Goal: Task Accomplishment & Management: Manage account settings

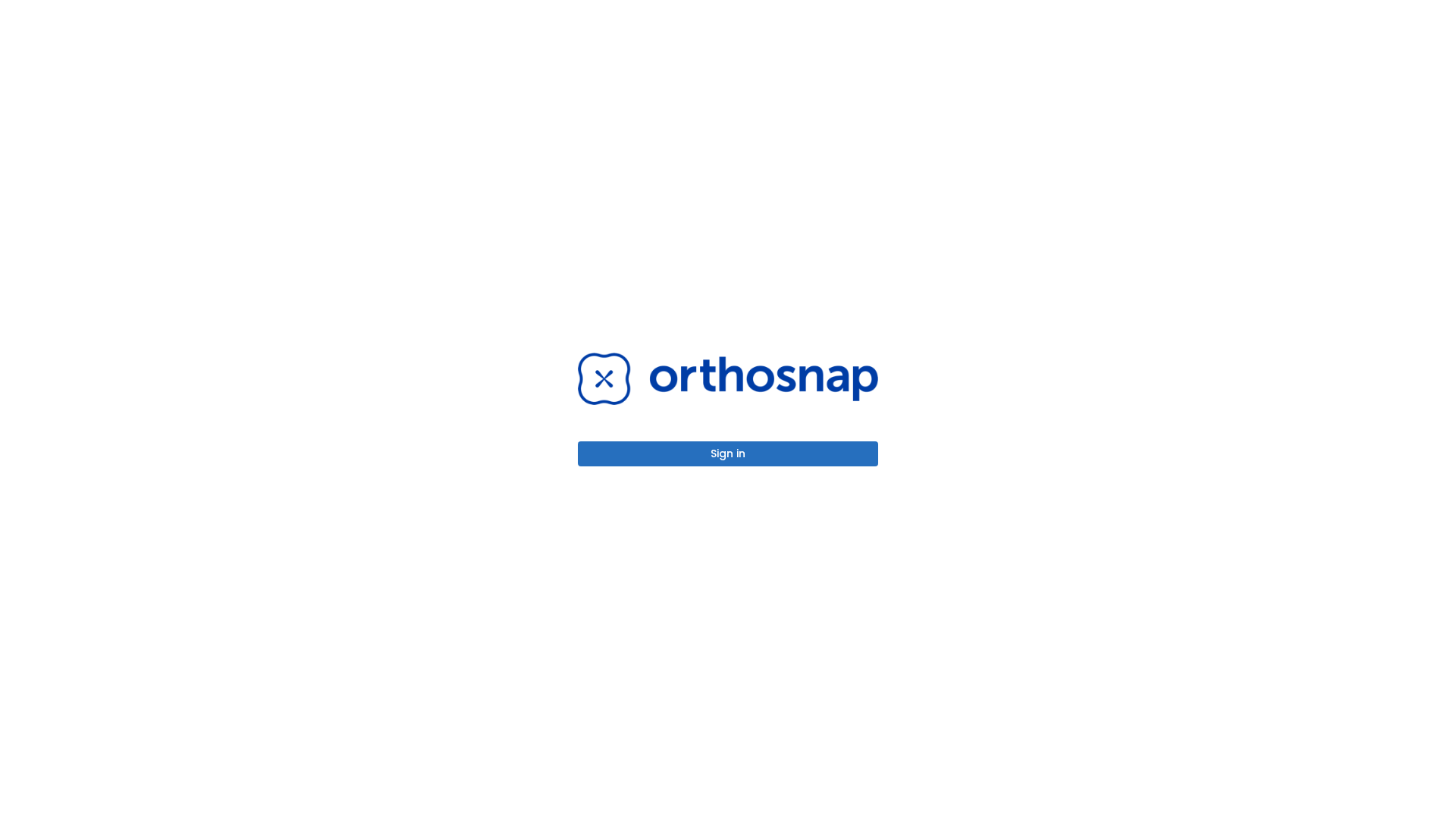
click at [728, 453] on button "Sign in" at bounding box center [728, 453] width 300 height 25
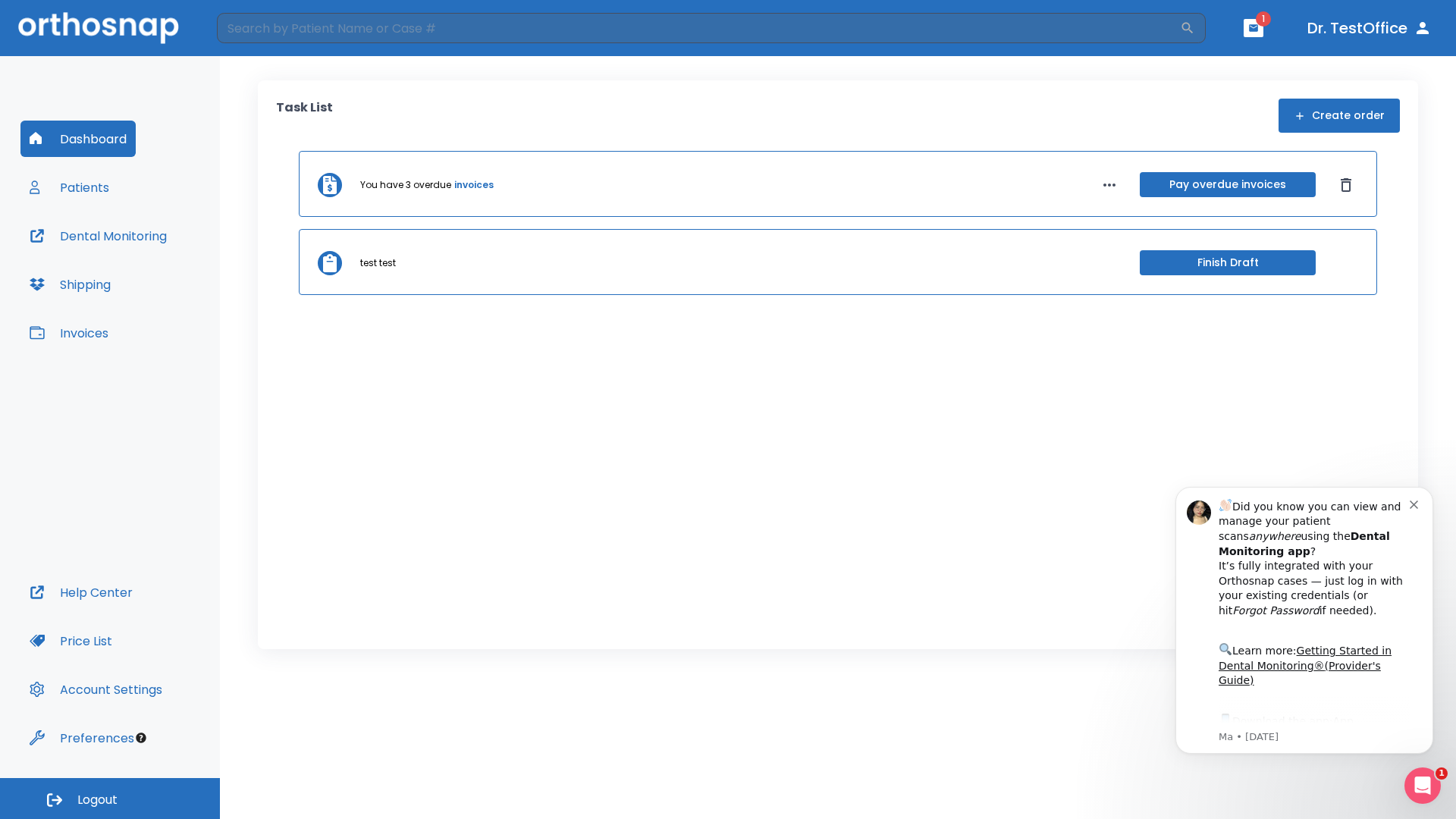
click at [110, 798] on span "Logout" at bounding box center [97, 801] width 40 height 17
